Goal: Find contact information: Find contact information

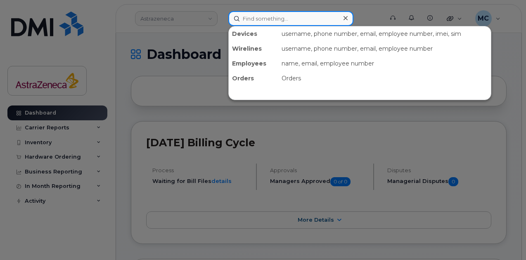
click at [297, 20] on input at bounding box center [290, 18] width 125 height 15
paste input "kdvs452"
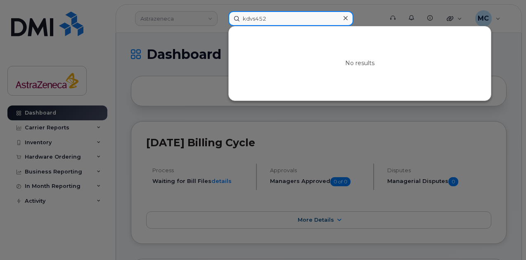
drag, startPoint x: 298, startPoint y: 18, endPoint x: 114, endPoint y: 19, distance: 183.6
click at [222, 18] on div "kdvs452 No results" at bounding box center [303, 18] width 163 height 15
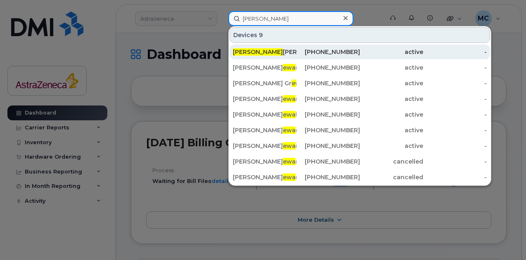
type input "Ewa"
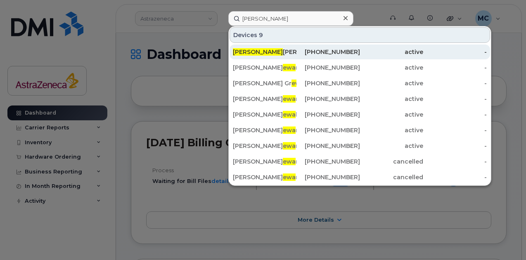
click at [331, 49] on div "416-579-5965" at bounding box center [328, 52] width 64 height 8
click at [265, 54] on div "Ewa Nowak" at bounding box center [265, 52] width 64 height 8
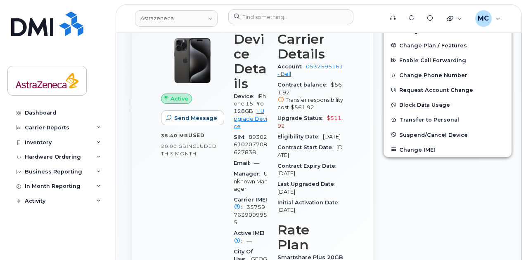
scroll to position [248, 0]
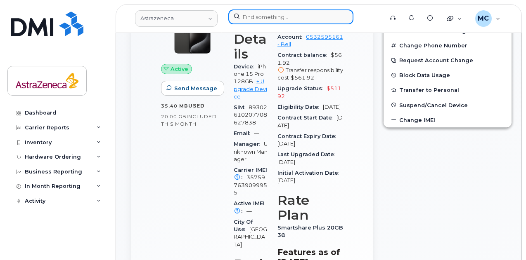
click at [262, 17] on input at bounding box center [290, 16] width 125 height 15
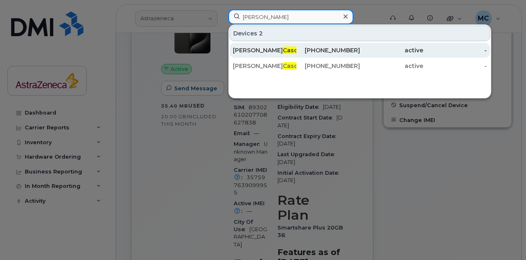
type input "casola"
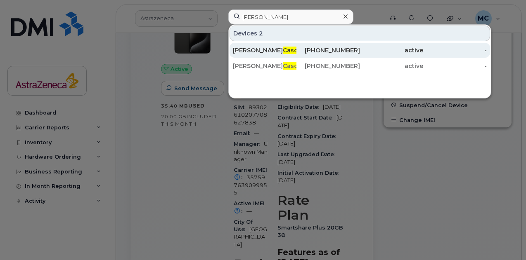
click at [292, 55] on div "Sarah Casola" at bounding box center [265, 50] width 64 height 15
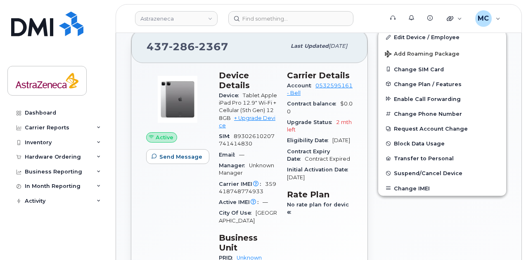
scroll to position [165, 0]
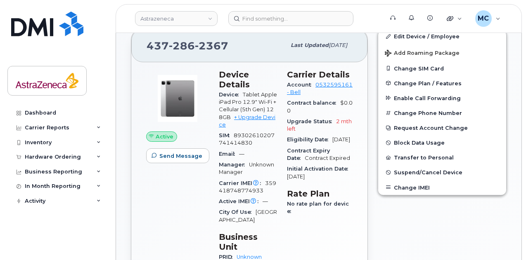
click at [101, 5] on div "Dashboard Carrier Reports Monthly Billing Data Daily Data Pooling Data Behavior…" at bounding box center [56, 130] width 112 height 260
click at [367, 201] on div "Active Send Message Device Details Device Tablet Apple iPad Pro 12.9" Wi-Fi + C…" at bounding box center [249, 184] width 236 height 245
drag, startPoint x: 234, startPoint y: 47, endPoint x: 144, endPoint y: 50, distance: 90.0
click at [144, 50] on div "[PHONE_NUMBER] Last updated [DATE]" at bounding box center [249, 45] width 236 height 33
click at [241, 44] on div "[PHONE_NUMBER]" at bounding box center [215, 45] width 139 height 17
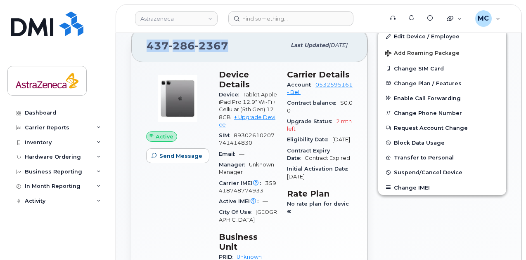
click at [236, 43] on div "[PHONE_NUMBER]" at bounding box center [215, 45] width 139 height 17
click at [227, 44] on div "[PHONE_NUMBER]" at bounding box center [215, 45] width 139 height 17
drag, startPoint x: 226, startPoint y: 43, endPoint x: 168, endPoint y: 45, distance: 58.2
click at [137, 45] on div "[PHONE_NUMBER] Last updated [DATE]" at bounding box center [249, 45] width 236 height 33
copy span "[PHONE_NUMBER]"
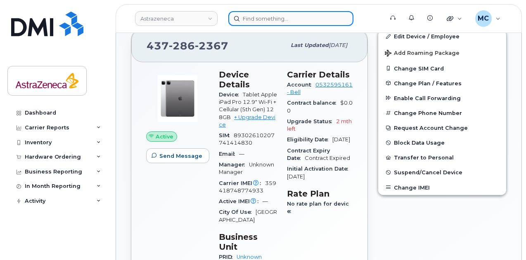
click at [264, 16] on input at bounding box center [290, 18] width 125 height 15
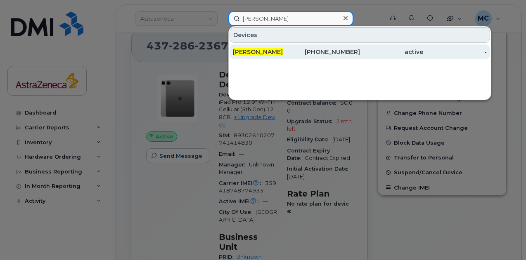
type input "[PERSON_NAME]"
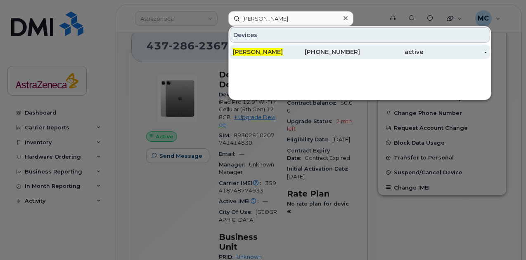
click at [302, 54] on div "[PHONE_NUMBER]" at bounding box center [328, 52] width 64 height 8
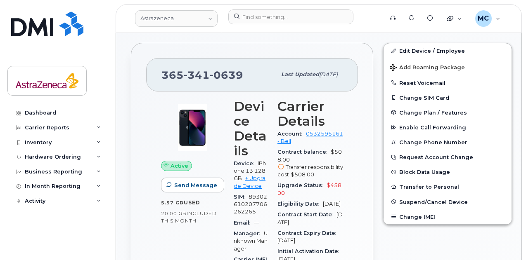
scroll to position [206, 0]
